Goal: Task Accomplishment & Management: Manage account settings

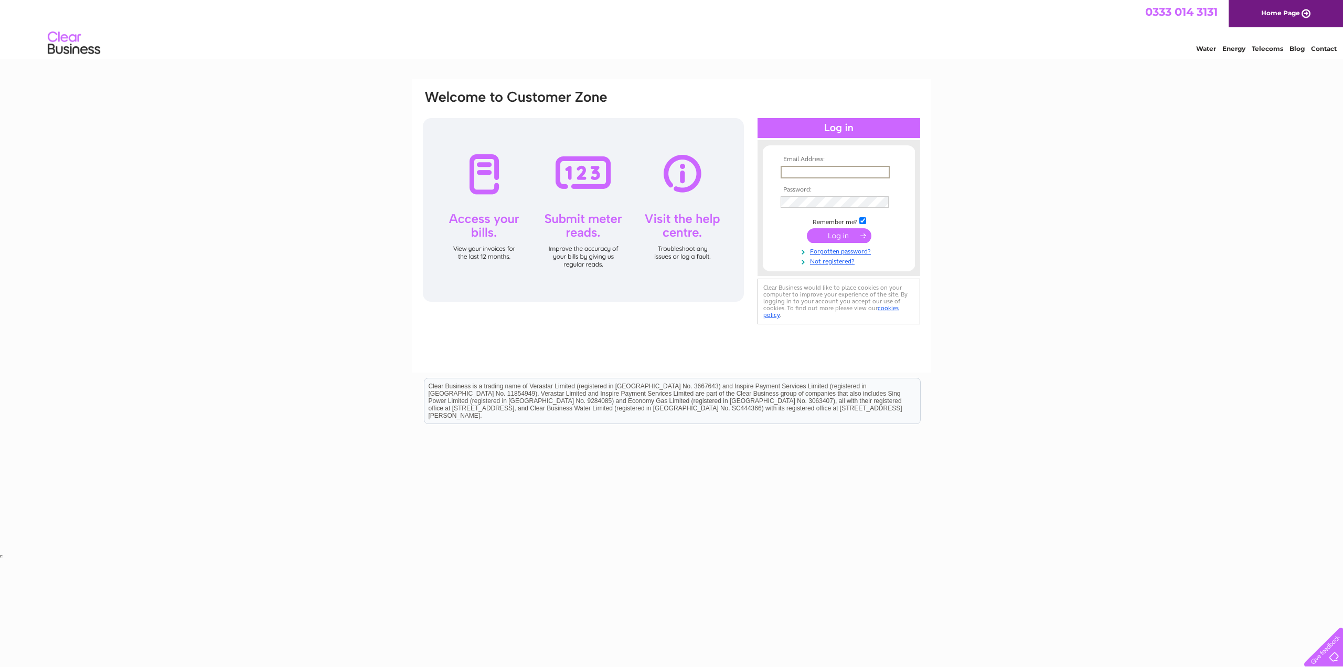
paste input "jamesthomson.son@btinternet.com"
type input "jamesthomson.son@btinternet.com"
click at [970, 321] on div "Email Address: jamesthomson.son@btinternet.com Password:" at bounding box center [671, 315] width 1343 height 473
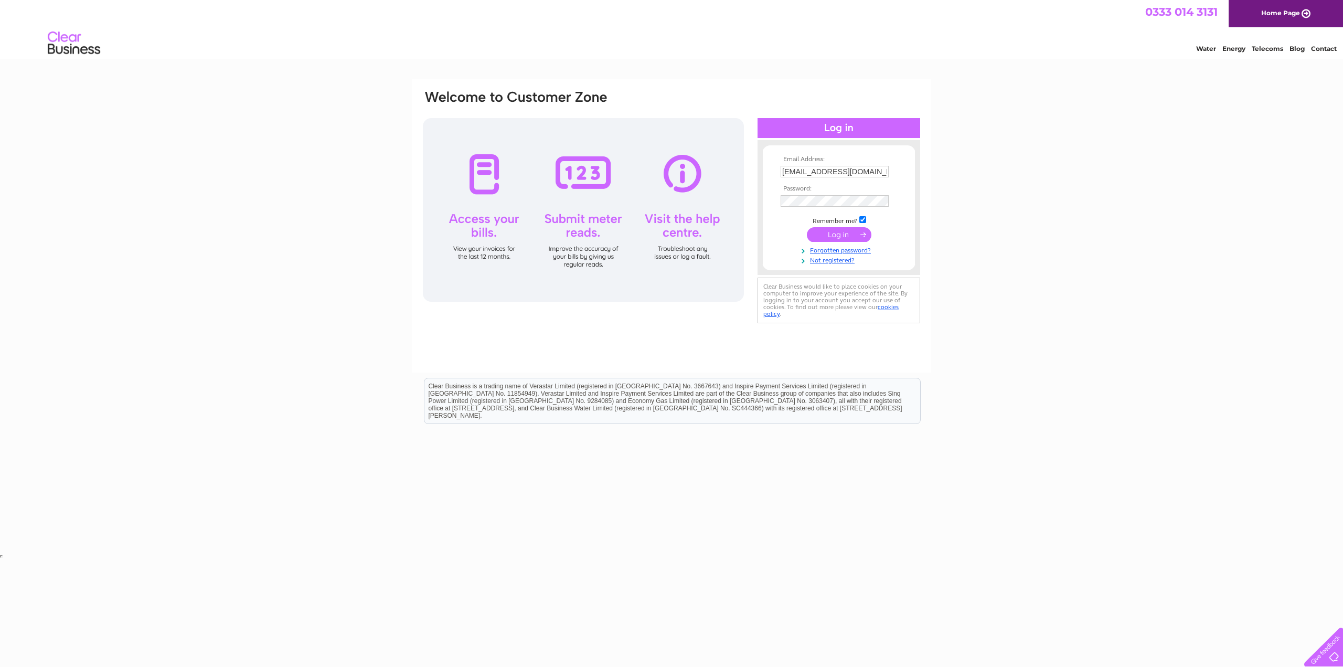
click at [841, 233] on input "submit" at bounding box center [839, 234] width 65 height 15
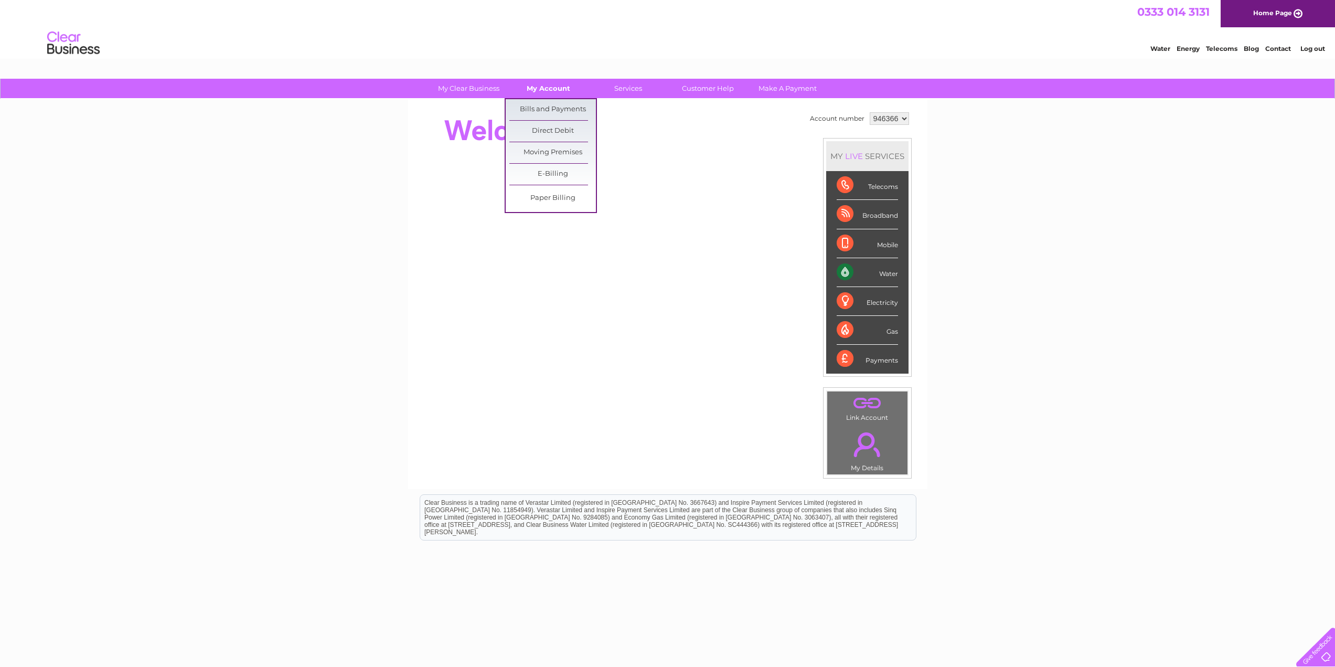
click at [549, 89] on link "My Account" at bounding box center [548, 88] width 87 height 19
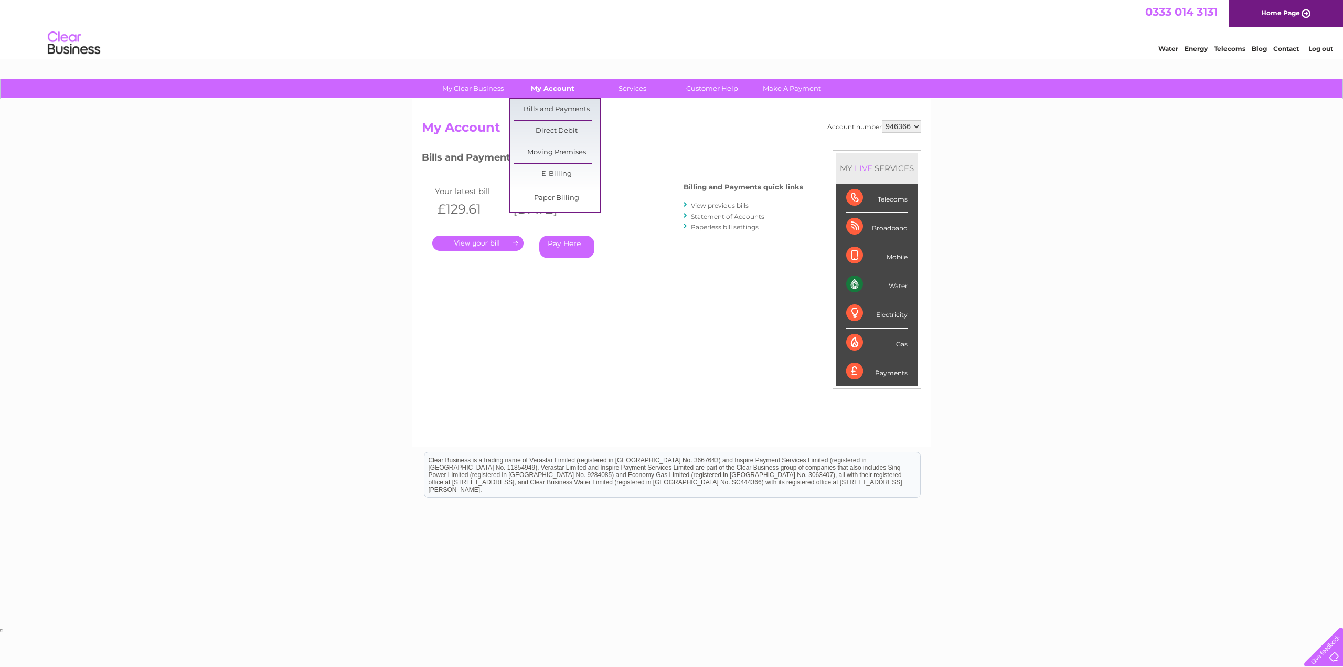
click at [542, 88] on link "My Account" at bounding box center [552, 88] width 87 height 19
click at [473, 242] on link "." at bounding box center [477, 242] width 91 height 15
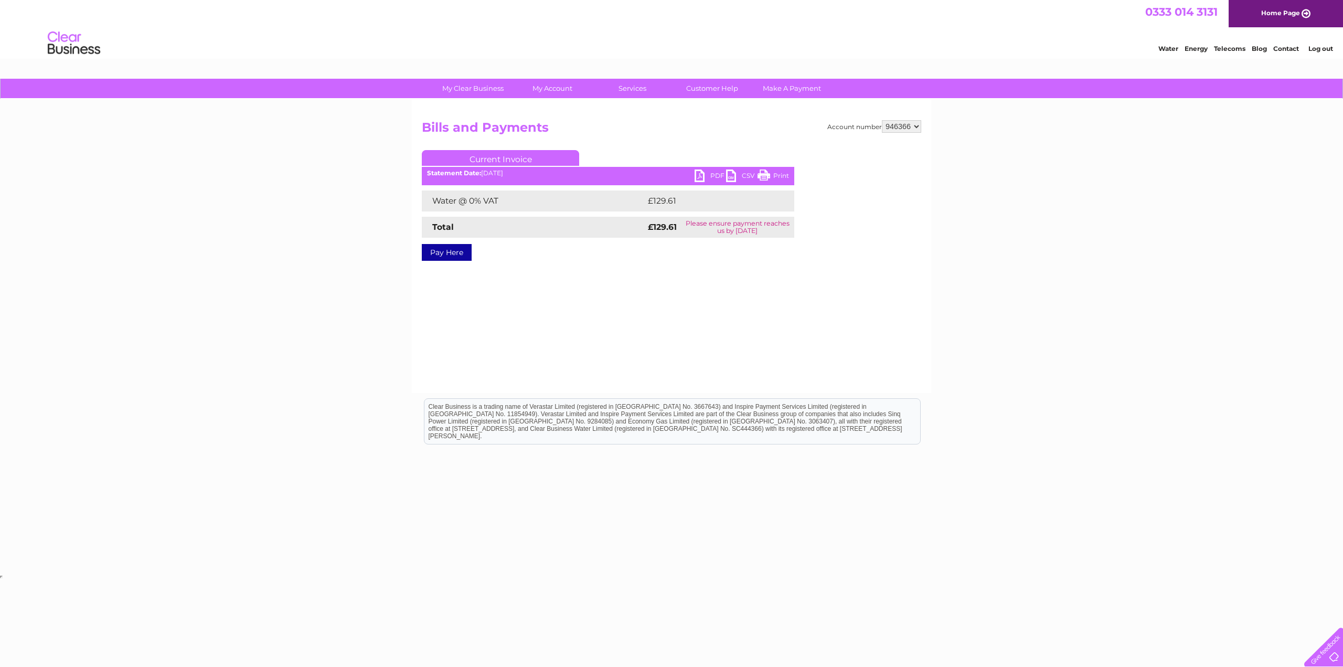
click at [714, 176] on link "PDF" at bounding box center [709, 176] width 31 height 15
click at [718, 174] on link "PDF" at bounding box center [709, 176] width 31 height 15
click at [717, 174] on link "PDF" at bounding box center [709, 176] width 31 height 15
